Goal: Transaction & Acquisition: Purchase product/service

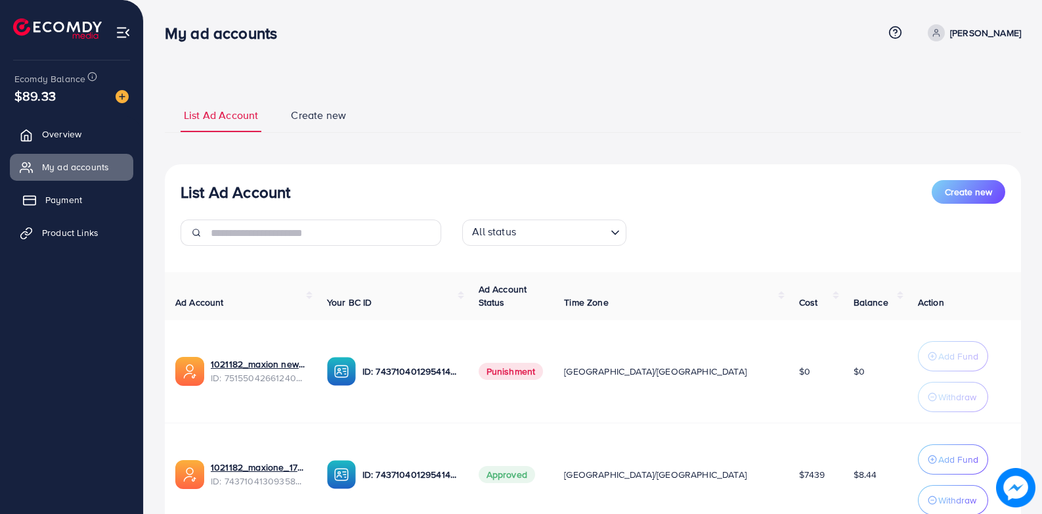
scroll to position [66, 0]
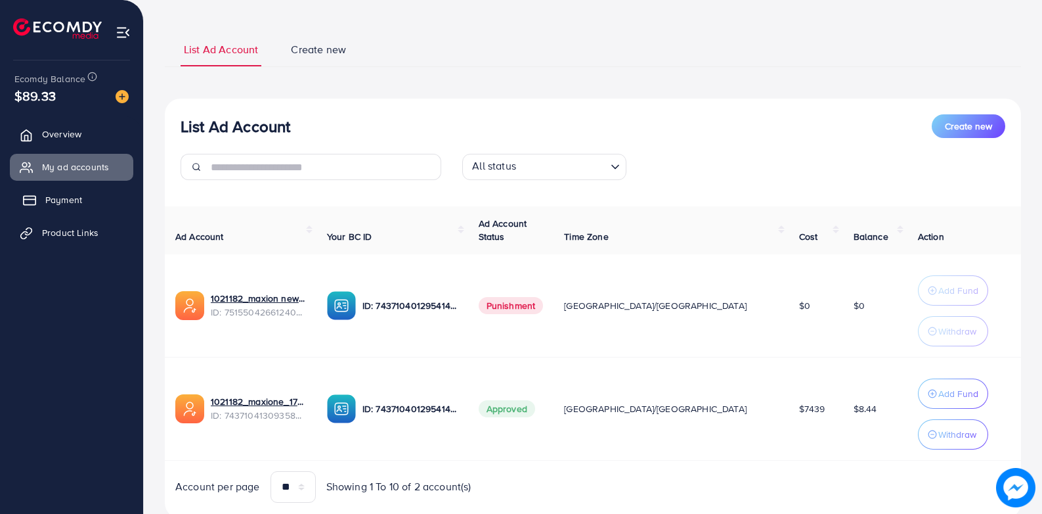
click at [76, 192] on link "Payment" at bounding box center [71, 200] width 123 height 26
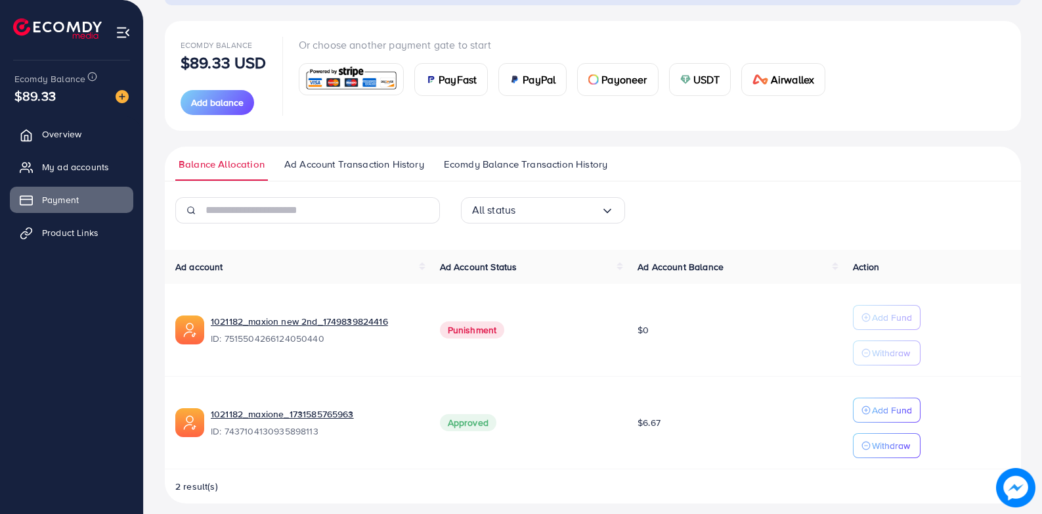
scroll to position [146, 0]
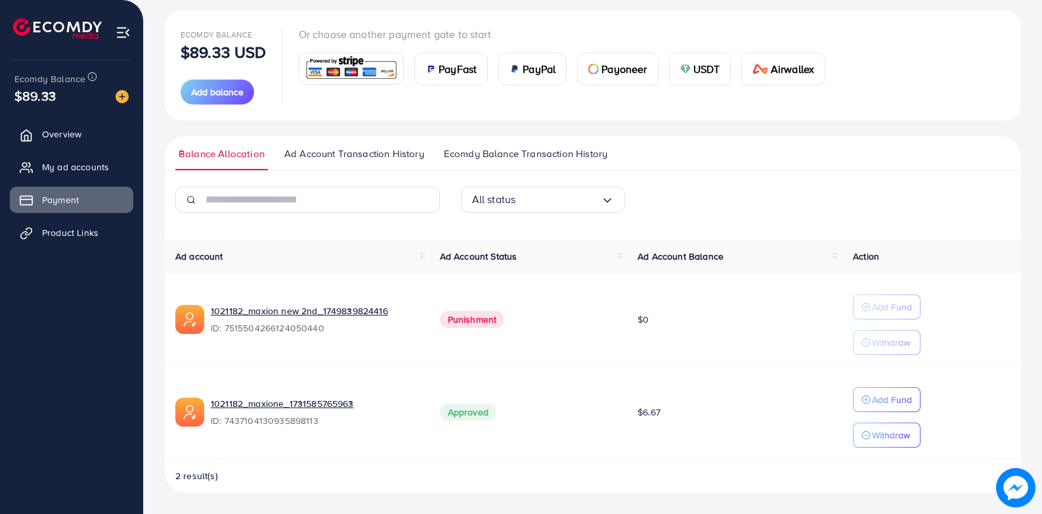
drag, startPoint x: 636, startPoint y: 413, endPoint x: 670, endPoint y: 417, distance: 34.4
click at [670, 417] on td "$6.67" at bounding box center [734, 412] width 215 height 93
click at [668, 414] on td "$6.67" at bounding box center [734, 412] width 215 height 93
drag, startPoint x: 665, startPoint y: 412, endPoint x: 623, endPoint y: 412, distance: 41.4
click at [623, 412] on tr "1021182_maxione_1731585765963 ID: 7437104130935898113 Approved $6.67 Add Fund W…" at bounding box center [593, 412] width 856 height 93
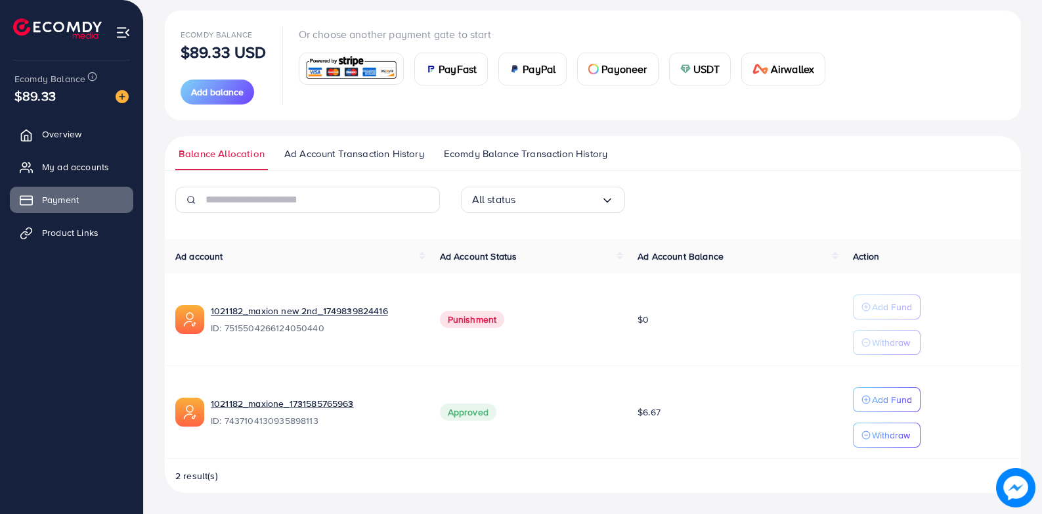
drag, startPoint x: 623, startPoint y: 412, endPoint x: 631, endPoint y: 414, distance: 8.3
click at [631, 414] on td "$6.67" at bounding box center [734, 412] width 215 height 93
drag, startPoint x: 629, startPoint y: 413, endPoint x: 670, endPoint y: 414, distance: 40.7
click at [670, 414] on td "$6.67" at bounding box center [734, 412] width 215 height 93
click at [669, 414] on td "$6.67" at bounding box center [734, 412] width 215 height 93
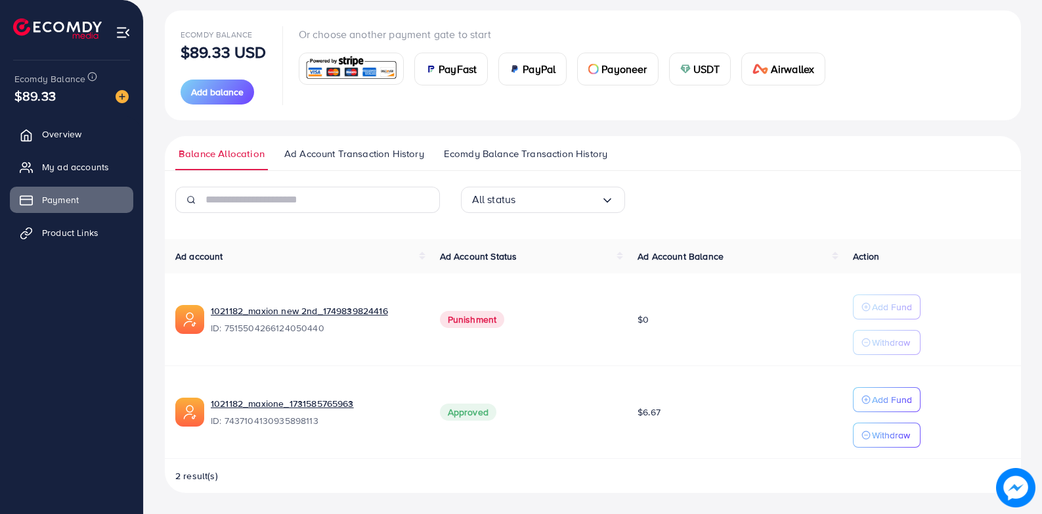
click at [620, 413] on td "Approved" at bounding box center [529, 412] width 198 height 93
drag, startPoint x: 627, startPoint y: 414, endPoint x: 690, endPoint y: 414, distance: 62.4
click at [690, 414] on tr "1021182_maxione_1731585765963 ID: 7437104130935898113 Approved $6.67 Add Fund W…" at bounding box center [593, 412] width 856 height 93
click at [97, 165] on span "My ad accounts" at bounding box center [78, 166] width 67 height 13
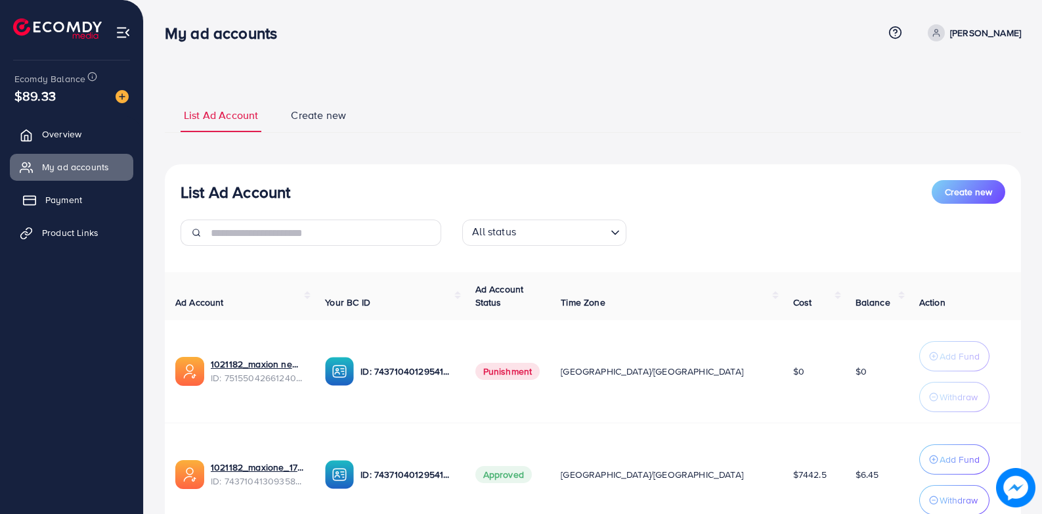
click at [55, 198] on span "Payment" at bounding box center [63, 199] width 37 height 13
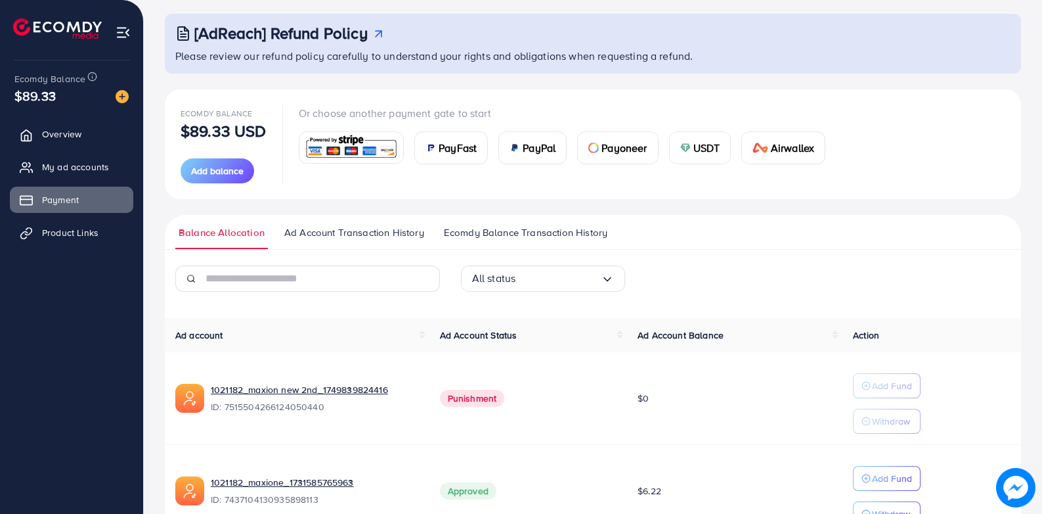
scroll to position [146, 0]
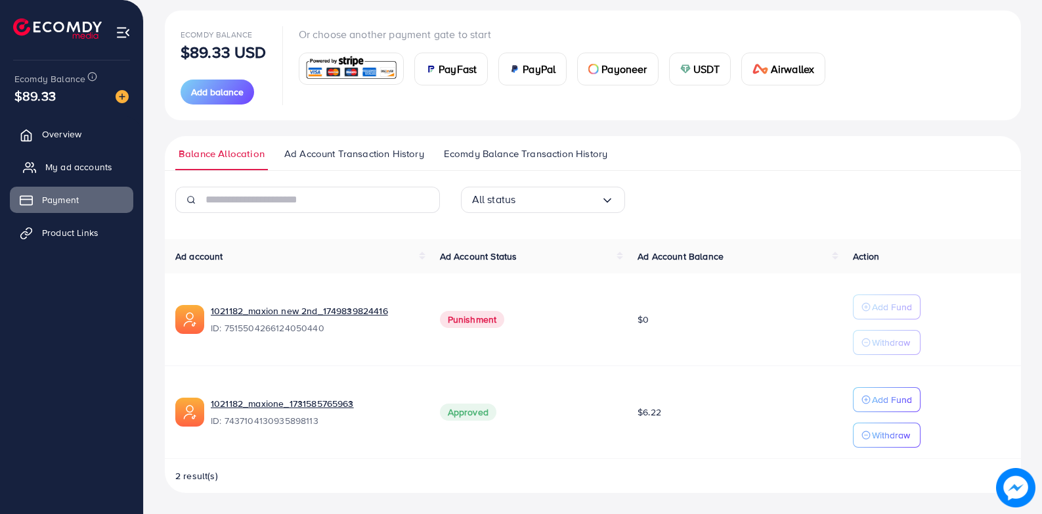
click at [99, 178] on link "My ad accounts" at bounding box center [71, 167] width 123 height 26
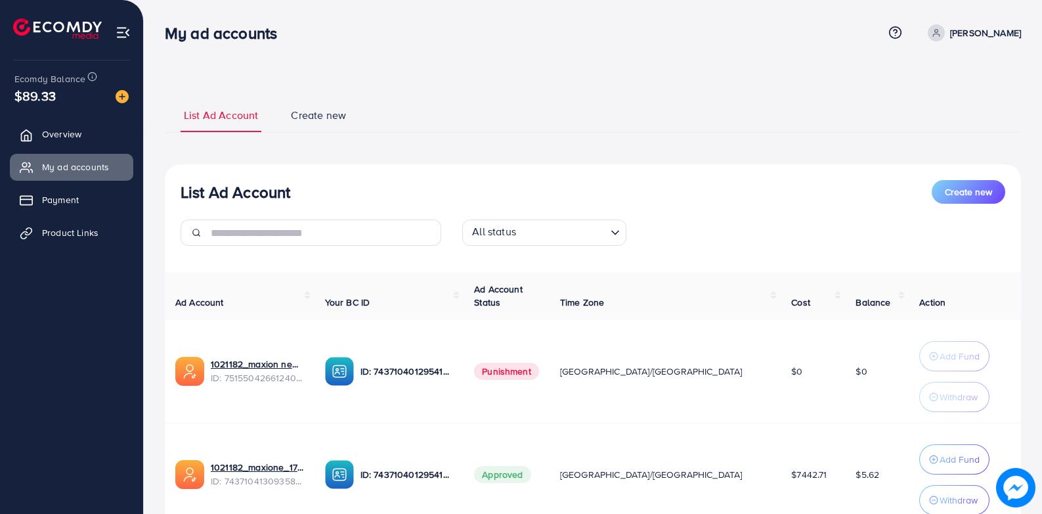
scroll to position [66, 0]
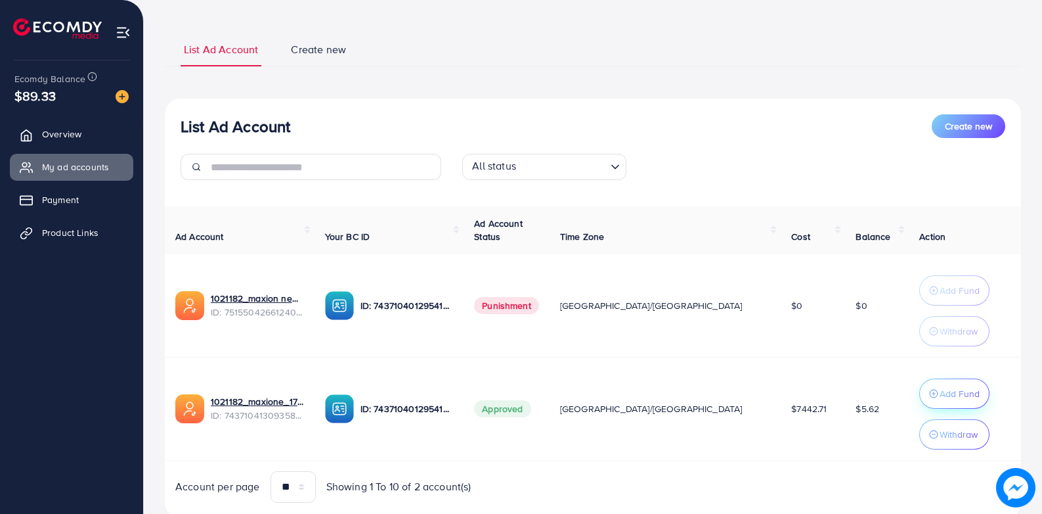
click at [940, 391] on p "Add Fund" at bounding box center [960, 394] width 40 height 16
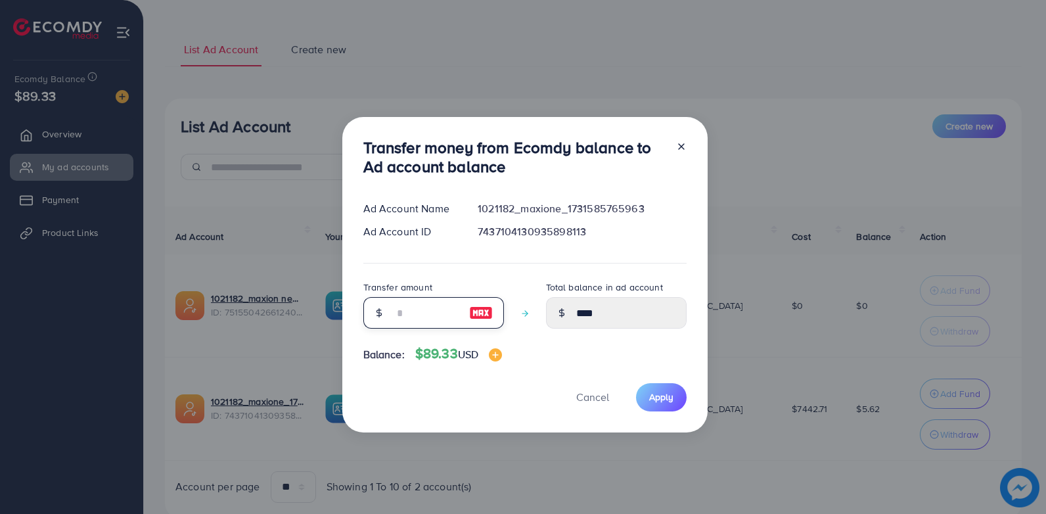
click at [426, 307] on input "number" at bounding box center [426, 313] width 66 height 32
type input "*"
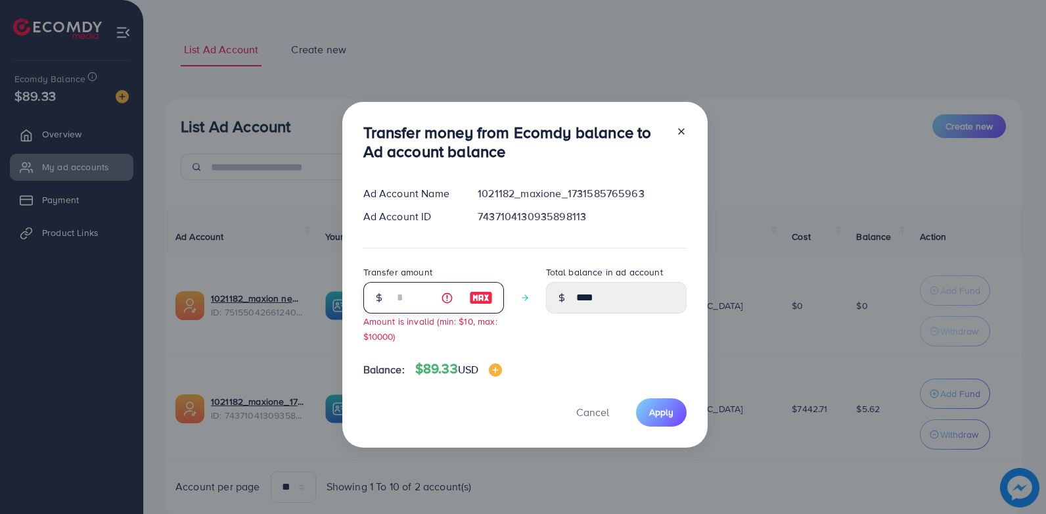
type input "****"
type input "**"
type input "*****"
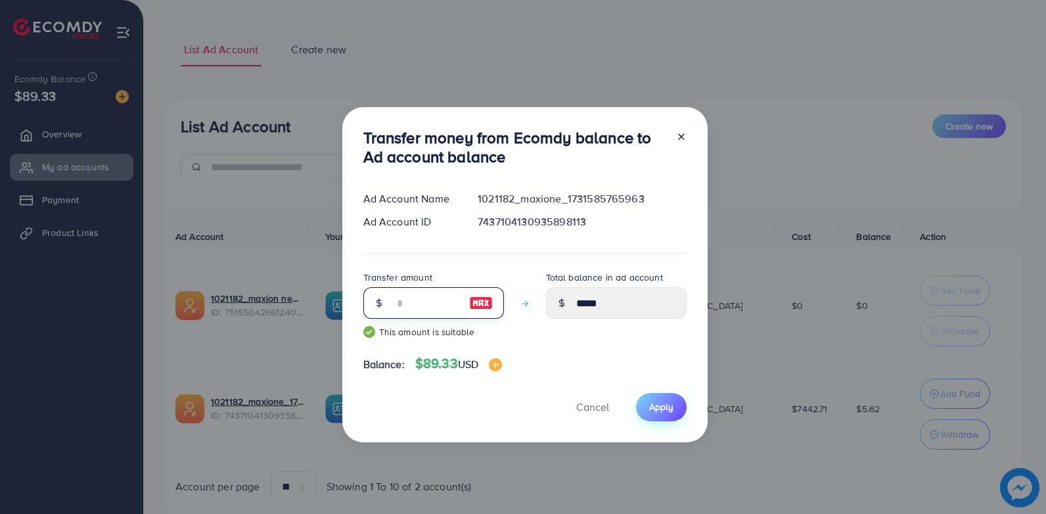
type input "**"
click at [677, 404] on button "Apply" at bounding box center [661, 407] width 51 height 28
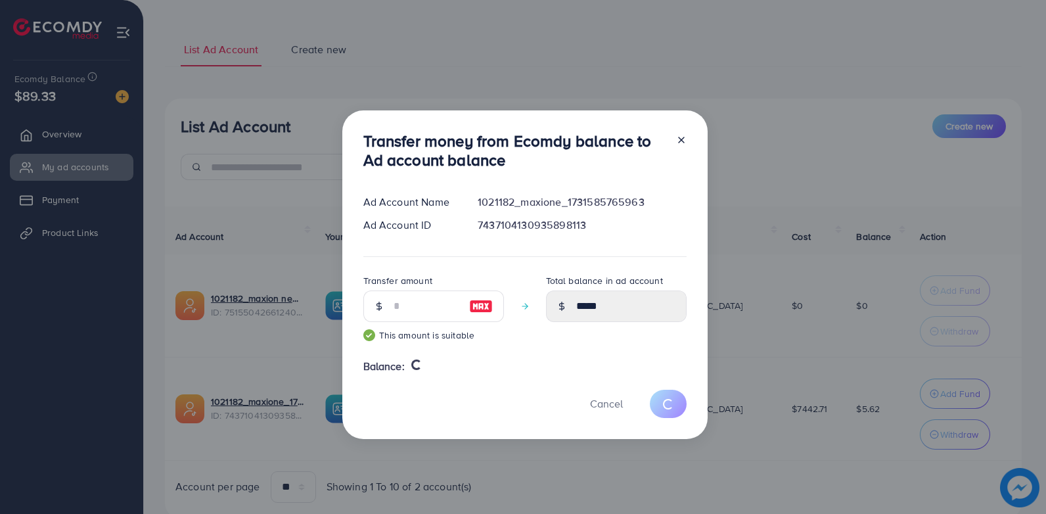
type input "****"
